Goal: Task Accomplishment & Management: Use online tool/utility

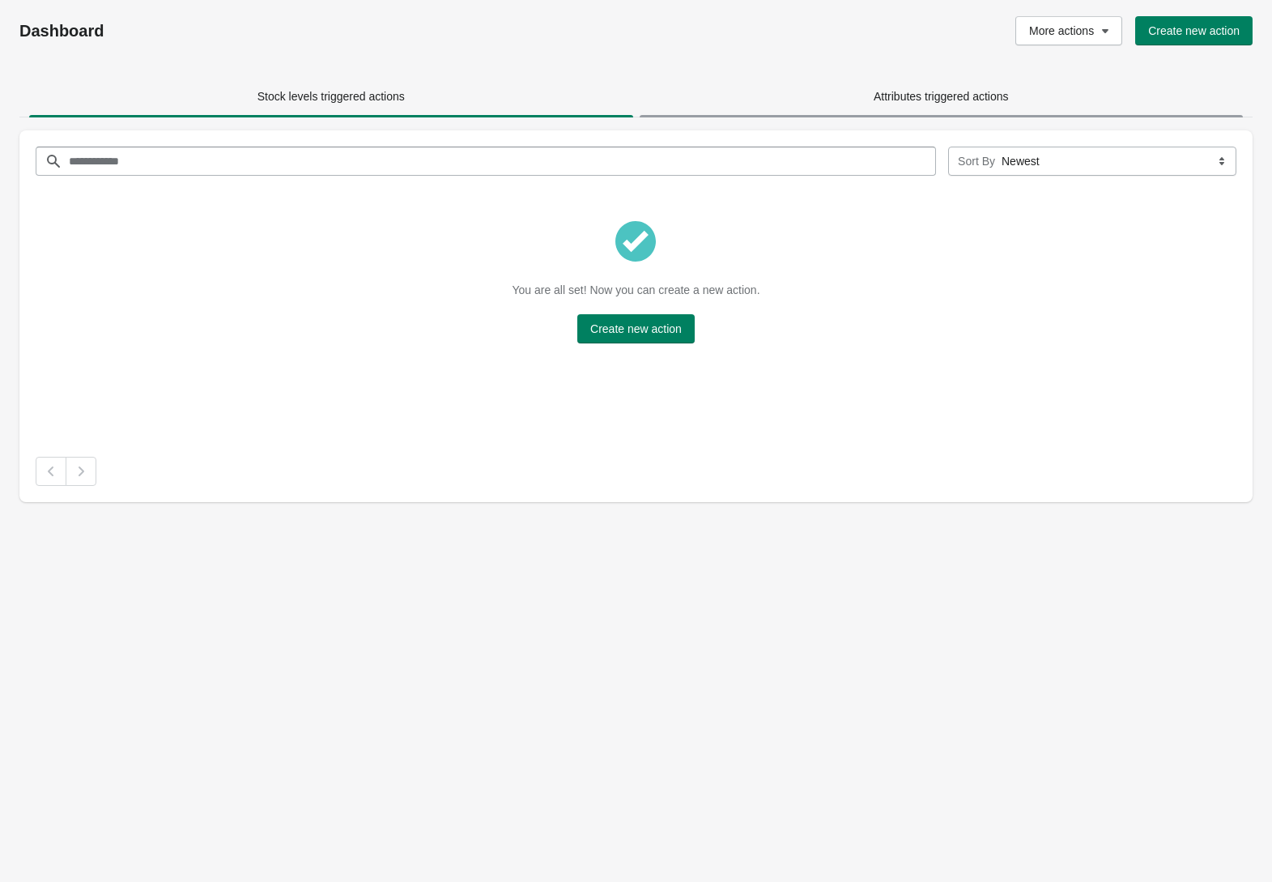
click at [947, 92] on span "Attributes triggered actions" at bounding box center [941, 96] width 135 height 13
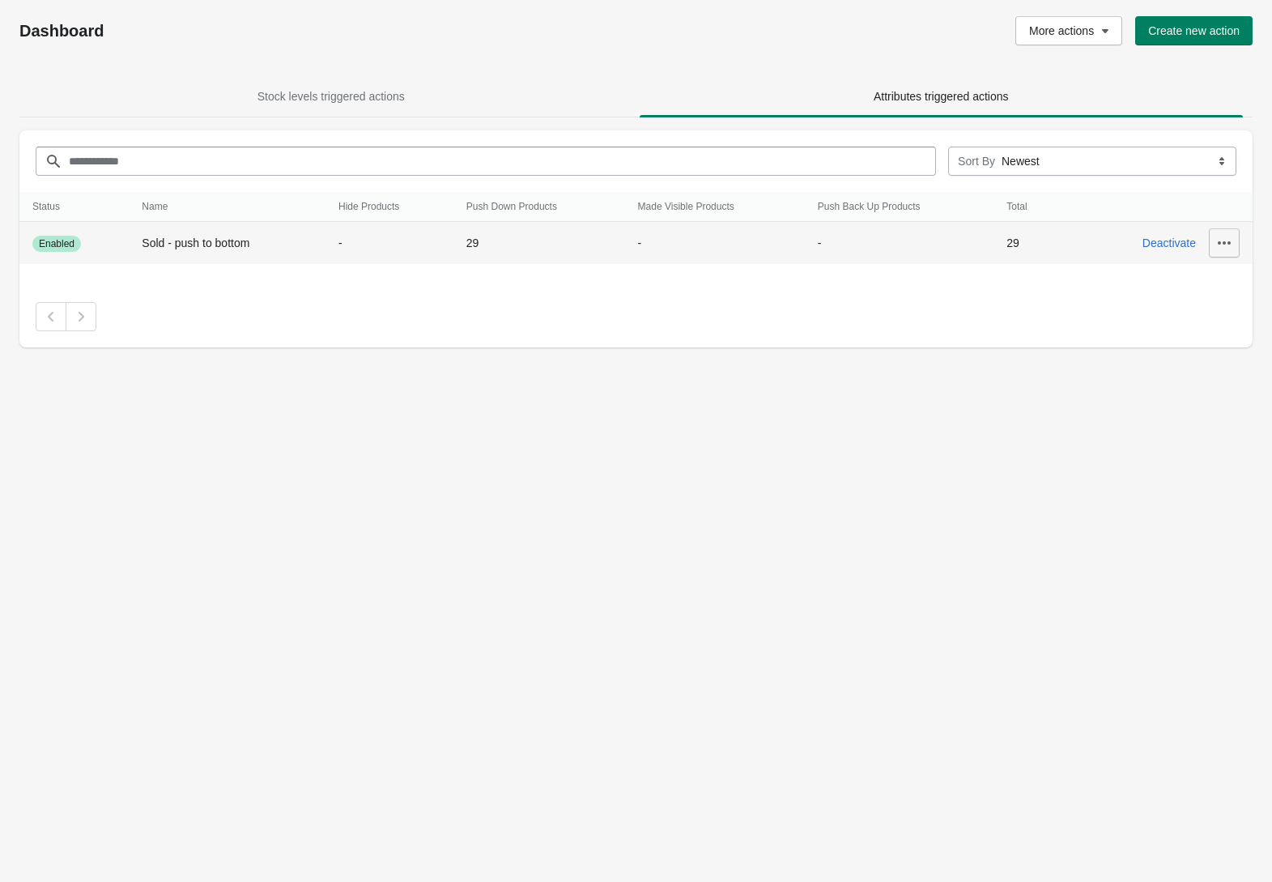
click at [1225, 243] on icon "button" at bounding box center [1224, 242] width 13 height 3
click at [1208, 283] on span "Update" at bounding box center [1214, 285] width 73 height 16
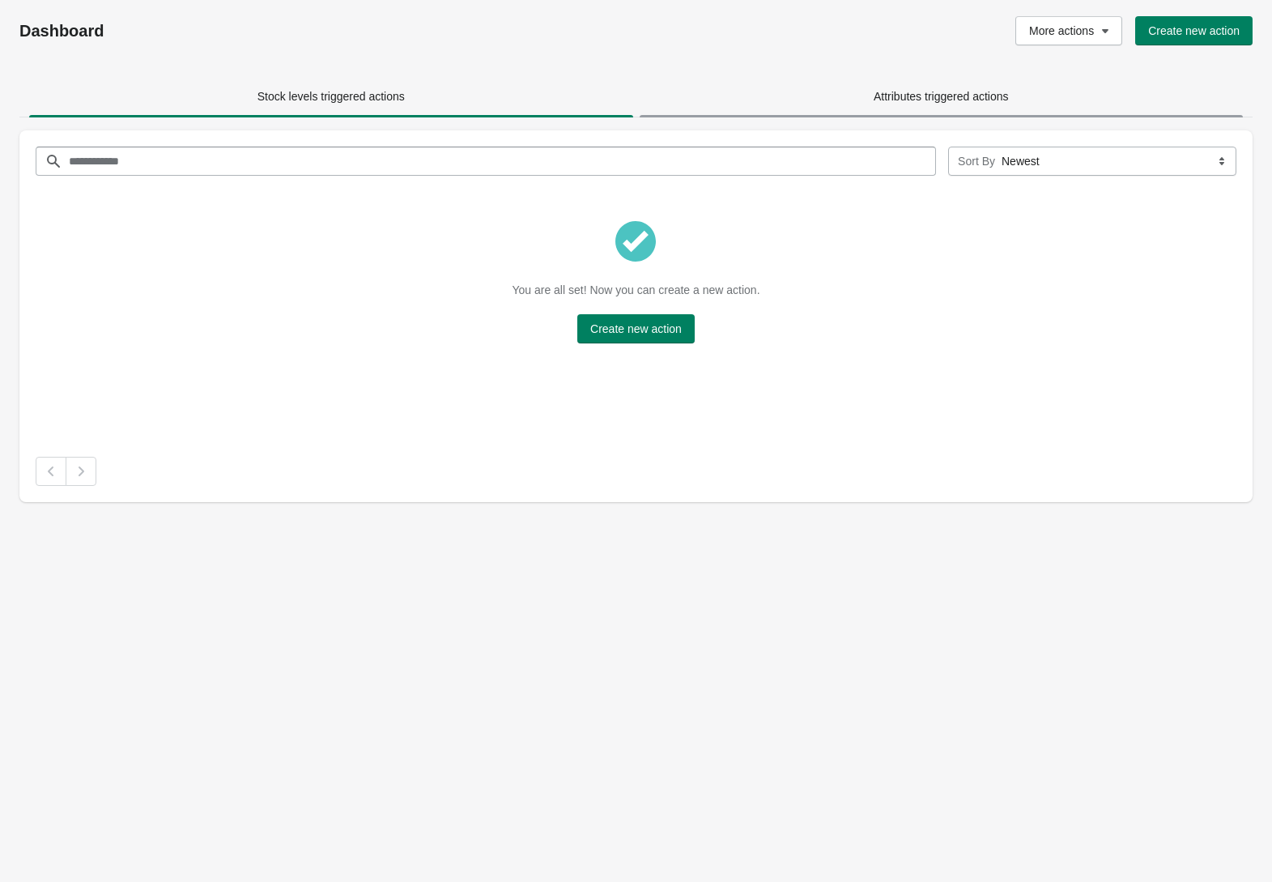
click at [951, 94] on span "Attributes triggered actions" at bounding box center [941, 96] width 135 height 13
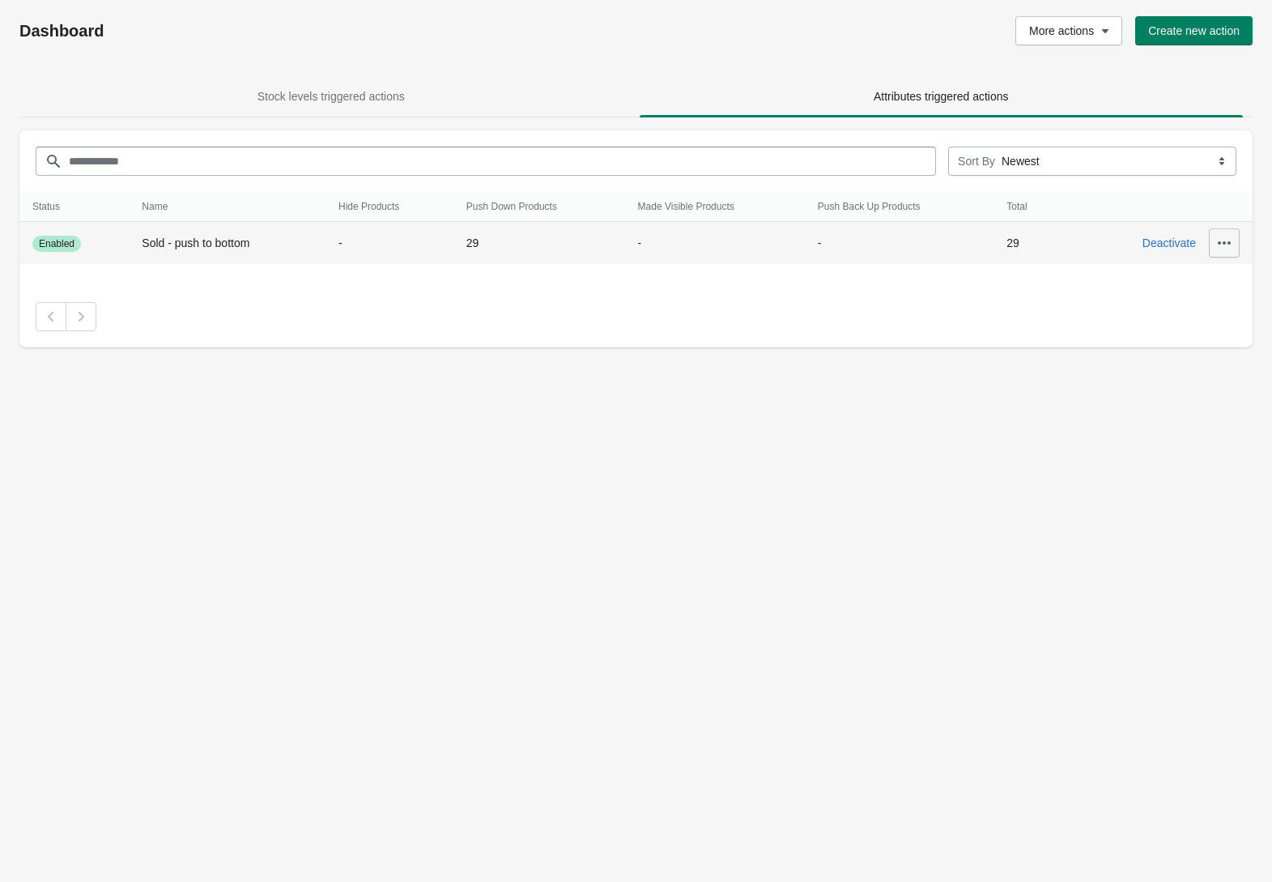
click at [1231, 236] on icon "button" at bounding box center [1224, 243] width 16 height 16
click at [1204, 356] on span "View History" at bounding box center [1214, 351] width 73 height 16
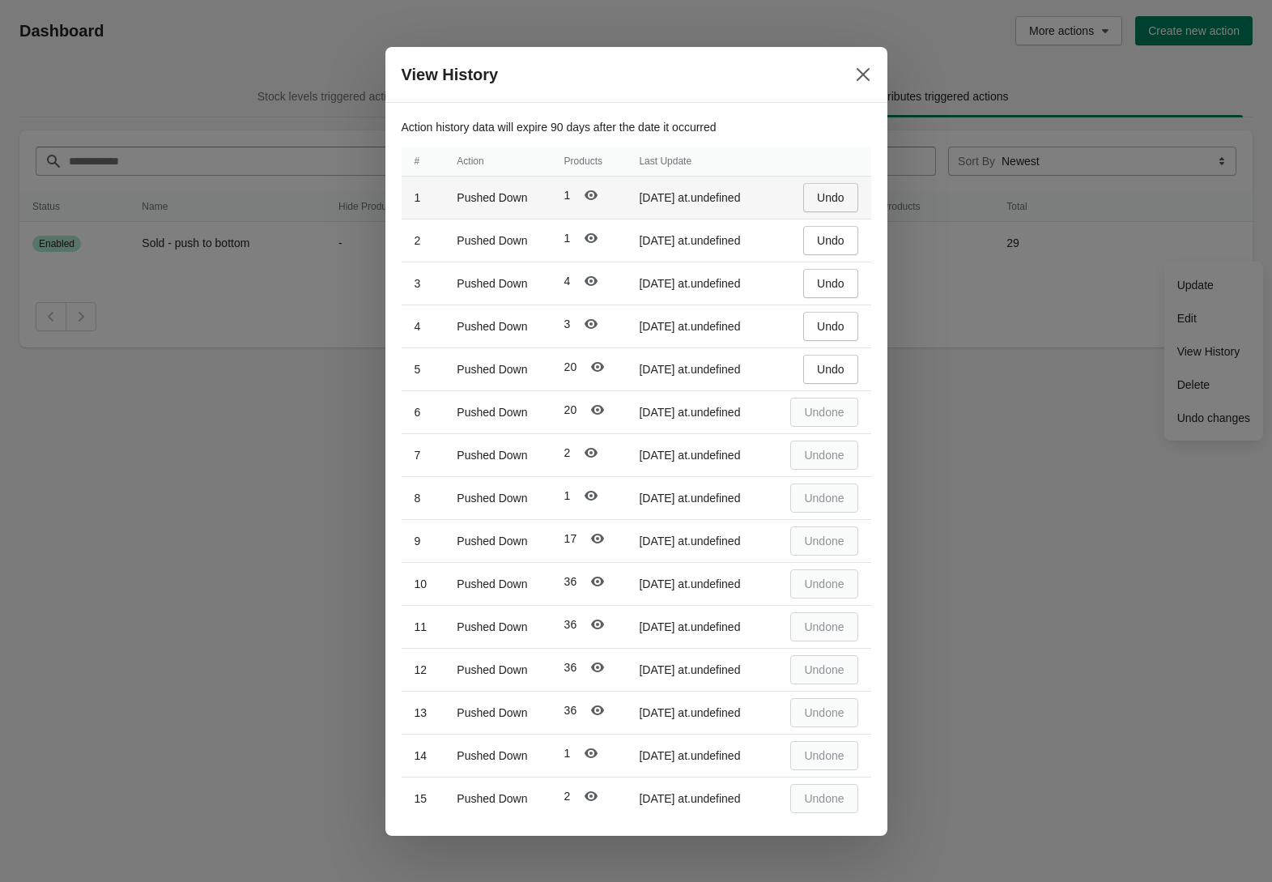
click at [838, 202] on span "Undo" at bounding box center [830, 197] width 27 height 13
click at [859, 69] on icon "Close" at bounding box center [863, 74] width 16 height 16
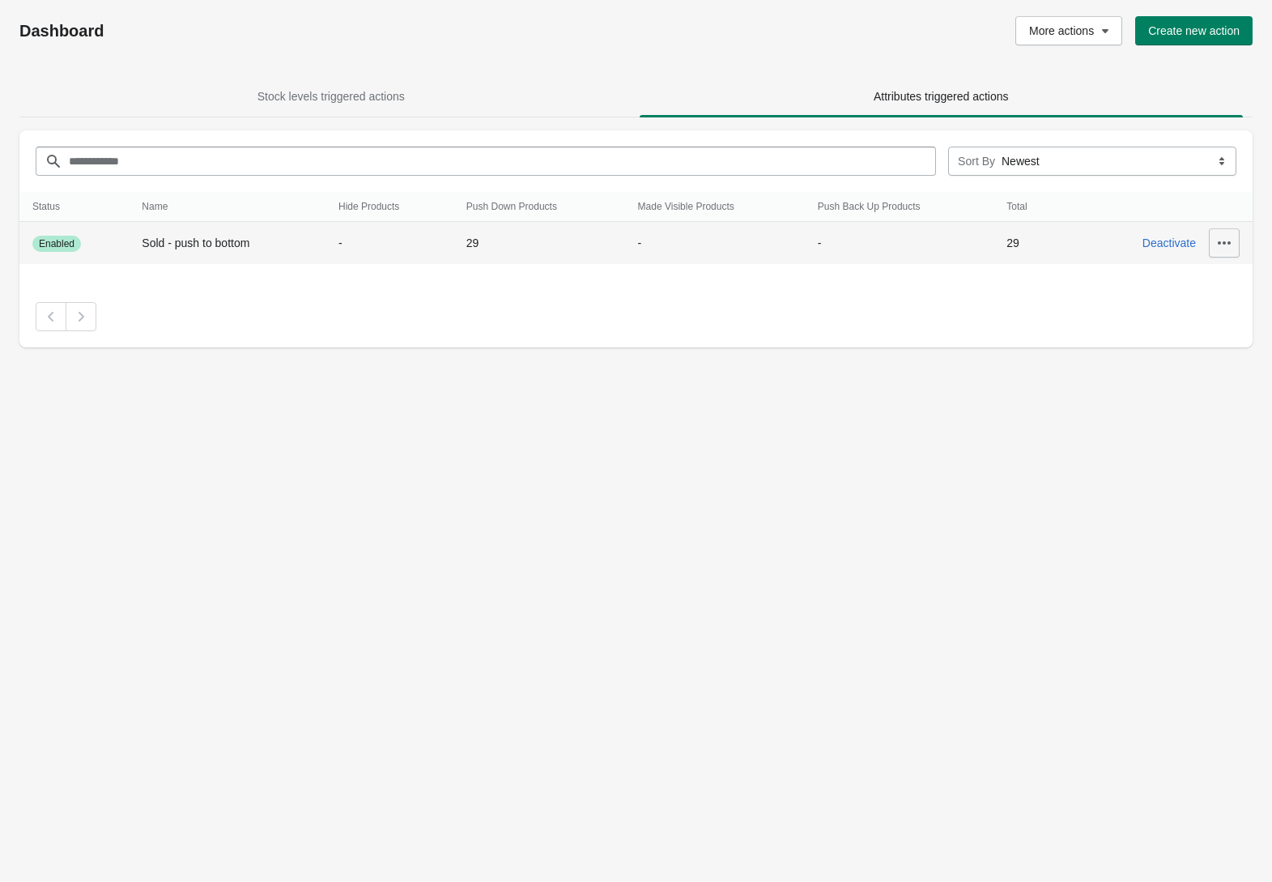
click at [1235, 245] on button "button" at bounding box center [1224, 242] width 31 height 29
click at [1205, 286] on span "Update" at bounding box center [1214, 285] width 73 height 16
